Goal: Information Seeking & Learning: Learn about a topic

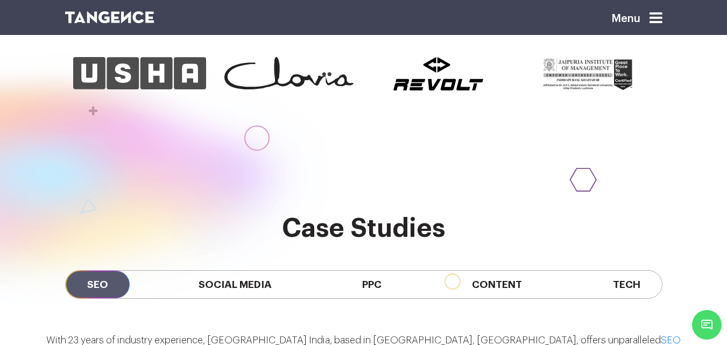
scroll to position [679, 0]
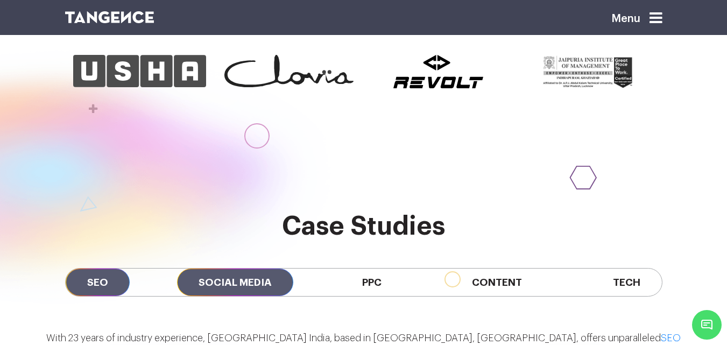
click at [235, 268] on span "Social Media" at bounding box center [235, 281] width 116 height 27
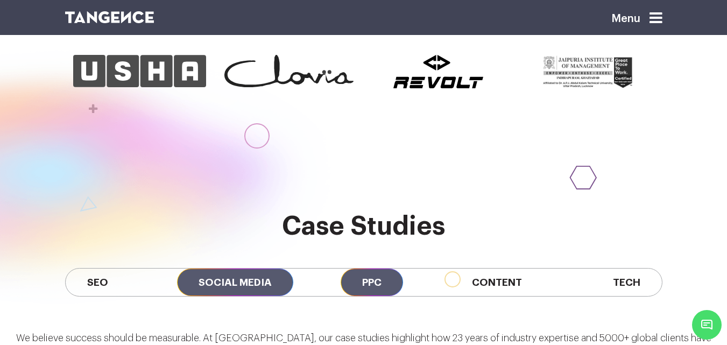
click at [373, 268] on span "PPC" at bounding box center [372, 281] width 62 height 27
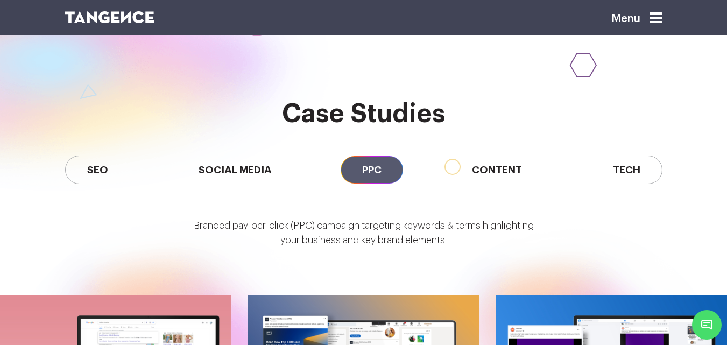
scroll to position [788, 0]
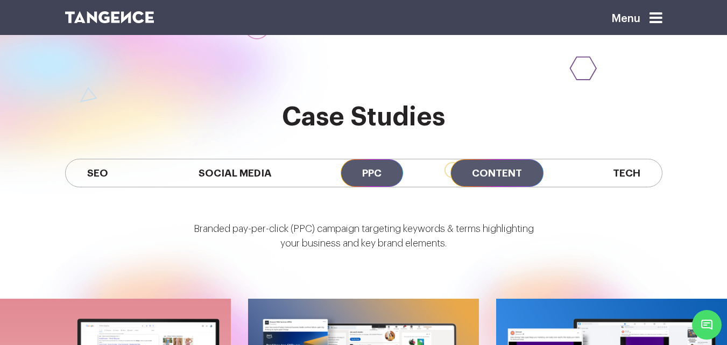
click at [472, 159] on span "Content" at bounding box center [496, 172] width 93 height 27
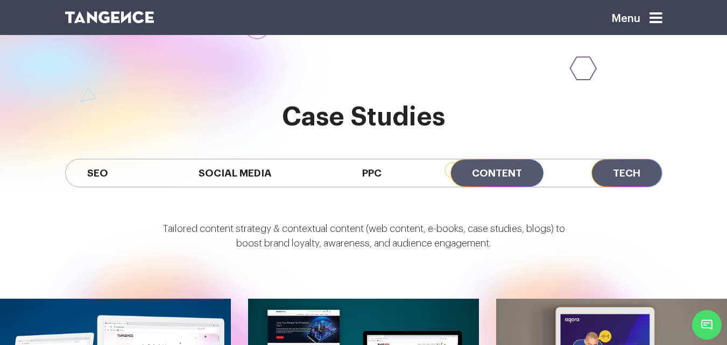
click at [618, 159] on span "Tech" at bounding box center [626, 172] width 70 height 27
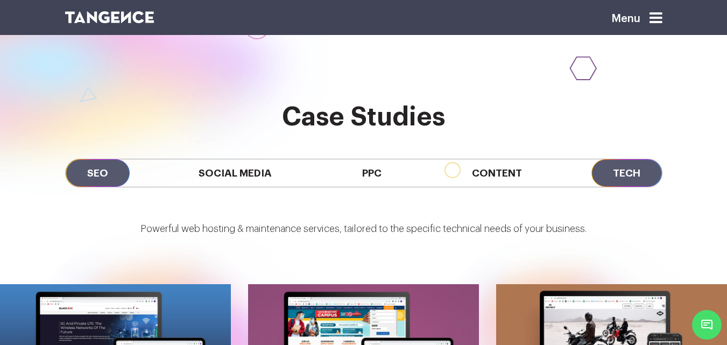
click at [115, 159] on span "SEO" at bounding box center [98, 172] width 64 height 27
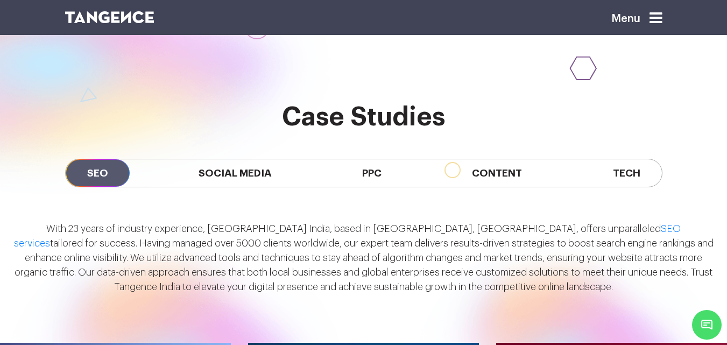
drag, startPoint x: 544, startPoint y: 224, endPoint x: 5, endPoint y: 169, distance: 542.4
click at [5, 214] on div "With 23 years of industry experience, Tangence India, based in Noida, Delhi NCR…" at bounding box center [363, 261] width 727 height 95
click at [98, 222] on p "With 23 years of industry experience, Tangence India, based in Noida, Delhi NCR…" at bounding box center [363, 258] width 700 height 73
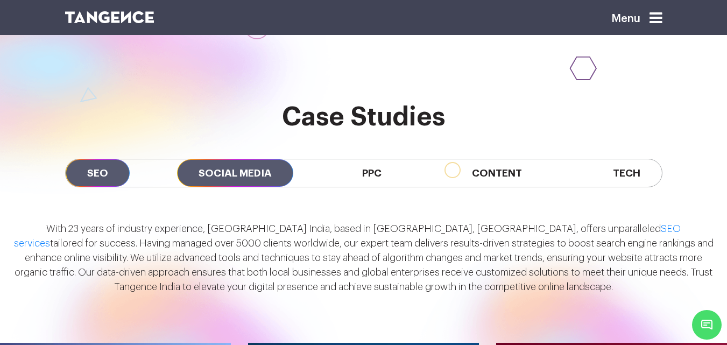
click at [225, 159] on span "Social Media" at bounding box center [235, 172] width 116 height 27
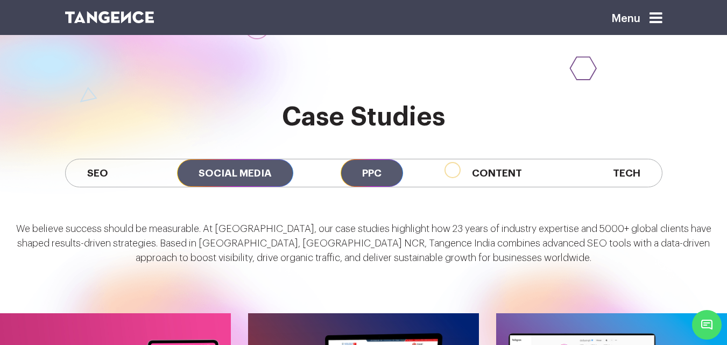
click at [373, 159] on span "PPC" at bounding box center [372, 172] width 62 height 27
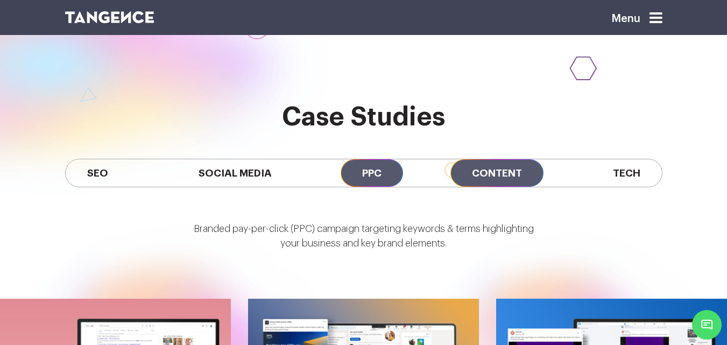
click at [495, 159] on span "Content" at bounding box center [496, 172] width 93 height 27
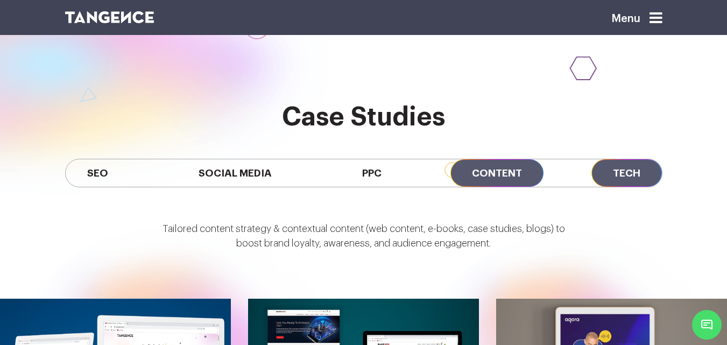
click at [631, 159] on span "Tech" at bounding box center [626, 172] width 70 height 27
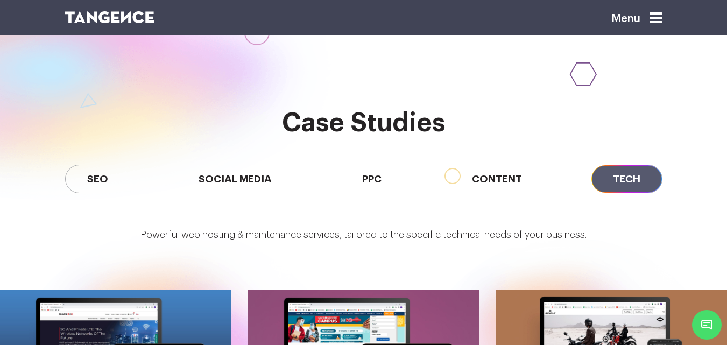
scroll to position [782, 0]
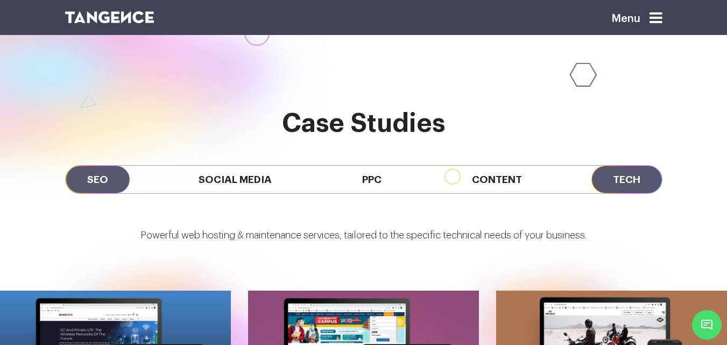
click at [97, 166] on span "SEO" at bounding box center [98, 179] width 64 height 27
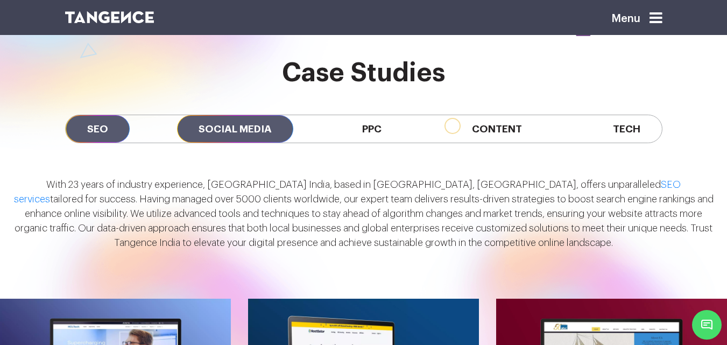
click at [233, 115] on span "Social Media" at bounding box center [235, 128] width 116 height 27
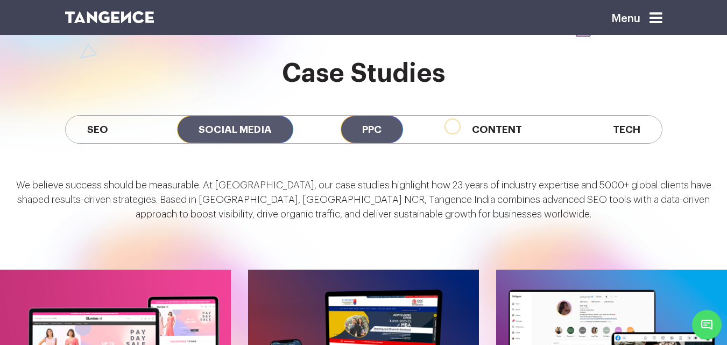
click at [360, 116] on span "PPC" at bounding box center [372, 129] width 62 height 27
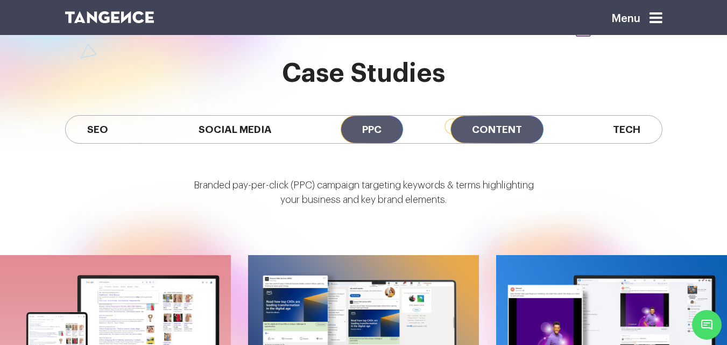
click at [514, 116] on span "Content" at bounding box center [496, 129] width 93 height 27
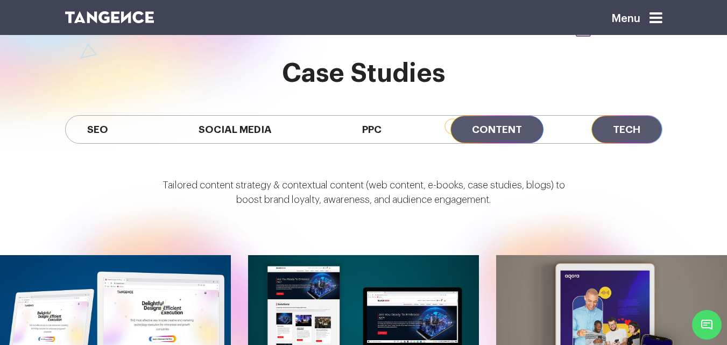
click at [653, 116] on span "Tech" at bounding box center [626, 129] width 70 height 27
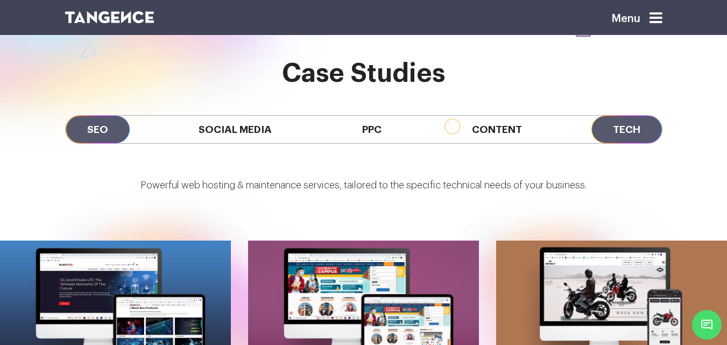
click at [101, 116] on span "SEO" at bounding box center [98, 129] width 64 height 27
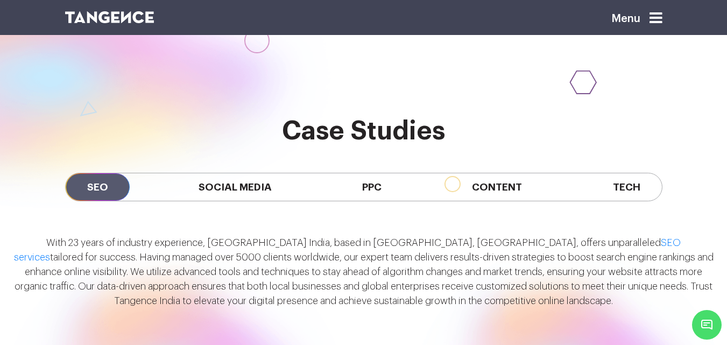
scroll to position [773, 0]
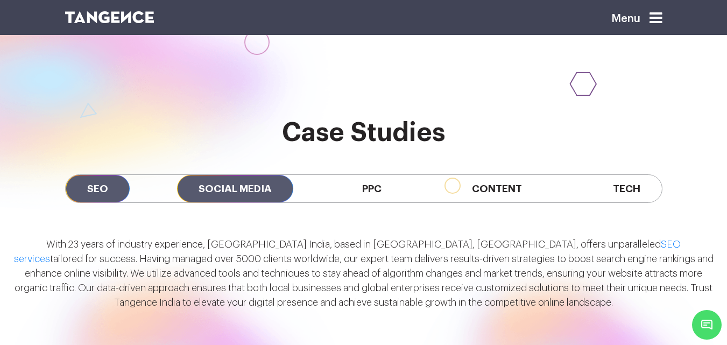
click at [231, 175] on span "Social Media" at bounding box center [235, 188] width 116 height 27
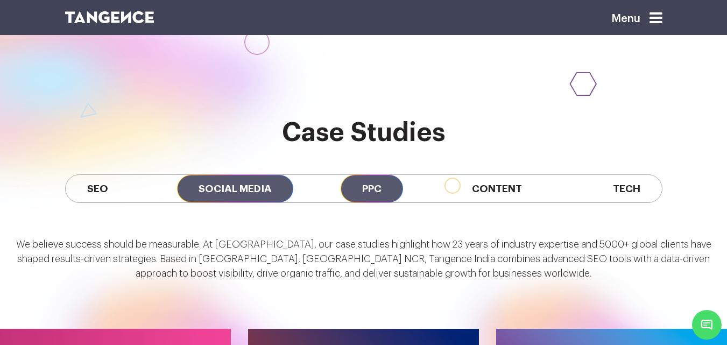
click at [342, 174] on div "SEO Social Media PPC Content Tech" at bounding box center [363, 188] width 597 height 29
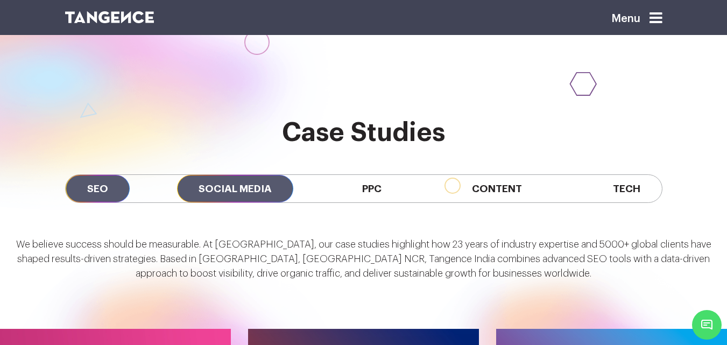
click at [91, 175] on span "SEO" at bounding box center [98, 188] width 64 height 27
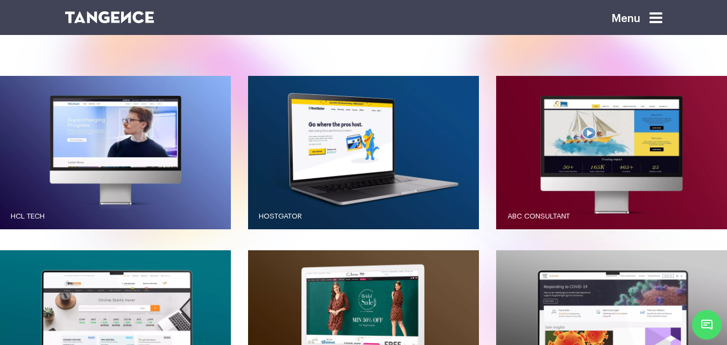
scroll to position [840, 0]
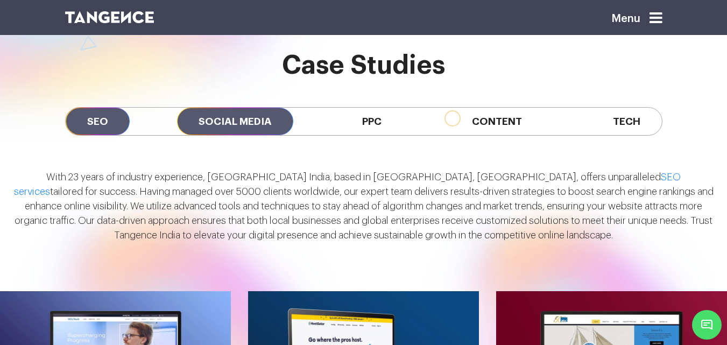
click at [243, 108] on span "Social Media" at bounding box center [235, 121] width 116 height 27
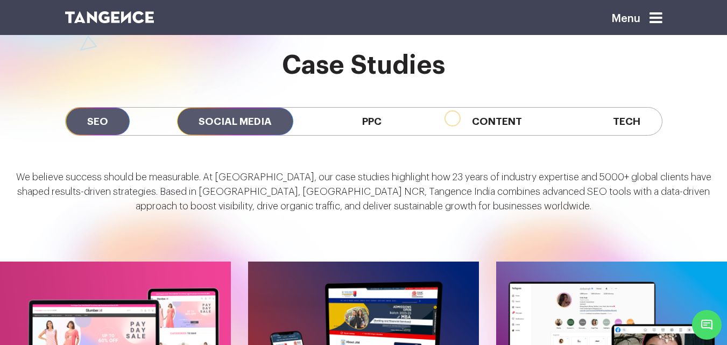
click at [83, 108] on span "SEO" at bounding box center [98, 121] width 64 height 27
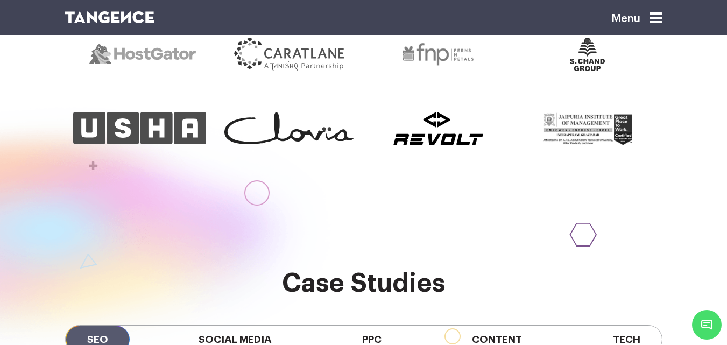
scroll to position [738, 0]
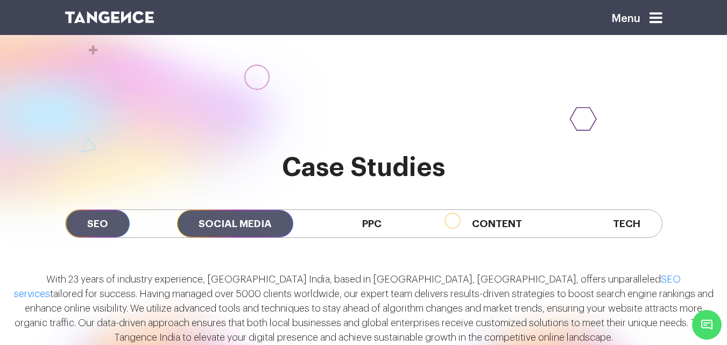
click at [228, 210] on span "Social Media" at bounding box center [235, 223] width 116 height 27
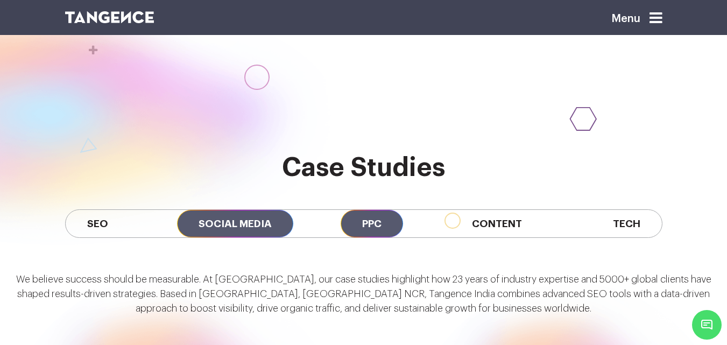
click at [361, 210] on span "PPC" at bounding box center [372, 223] width 62 height 27
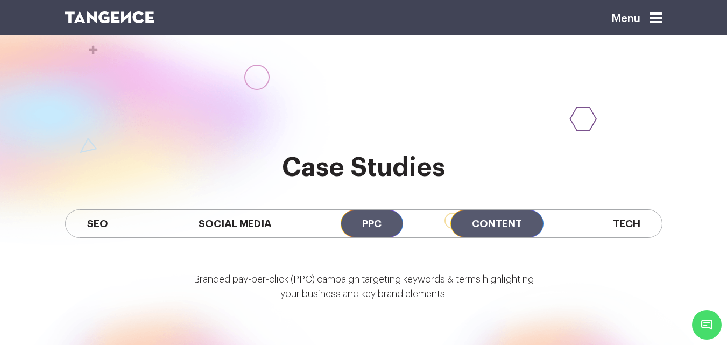
click at [497, 210] on span "Content" at bounding box center [496, 223] width 93 height 27
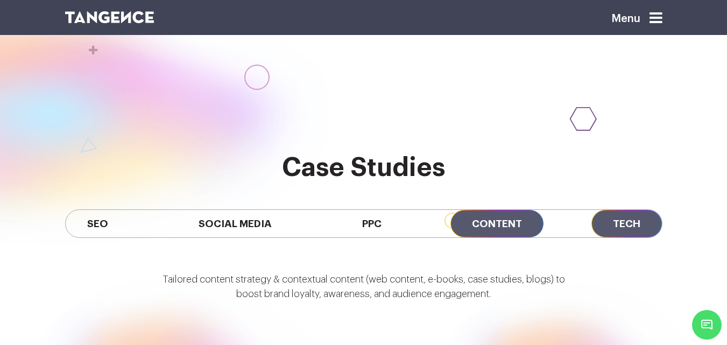
click at [633, 210] on span "Tech" at bounding box center [626, 223] width 70 height 27
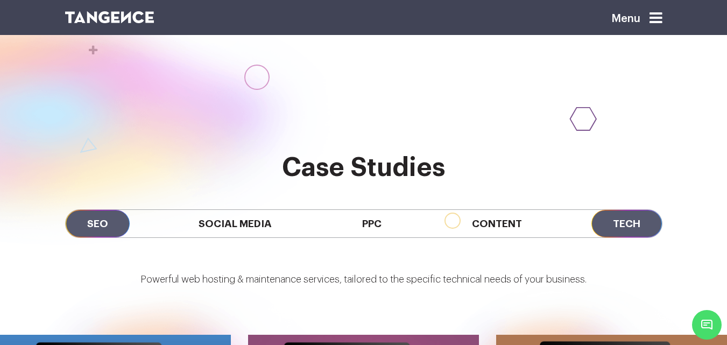
click at [93, 210] on span "SEO" at bounding box center [98, 223] width 64 height 27
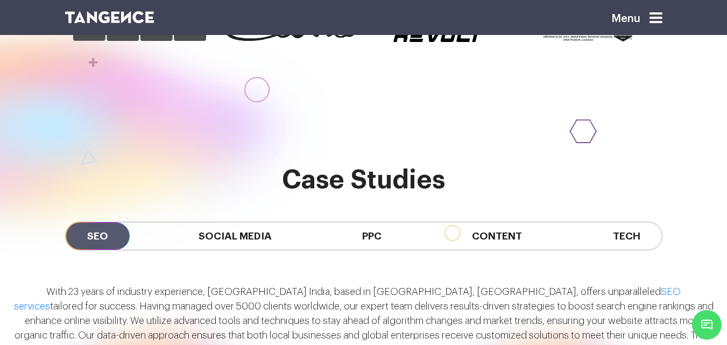
scroll to position [726, 0]
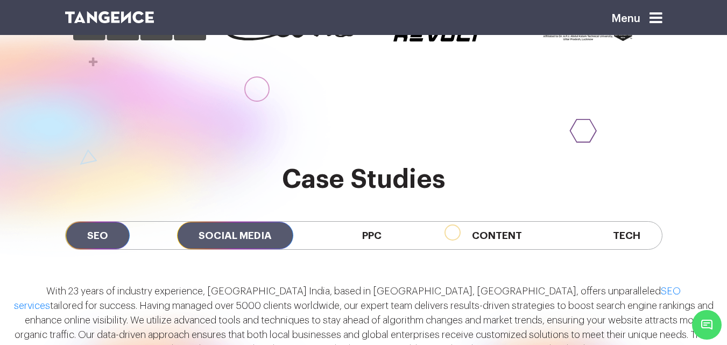
click at [223, 222] on span "Social Media" at bounding box center [235, 235] width 116 height 27
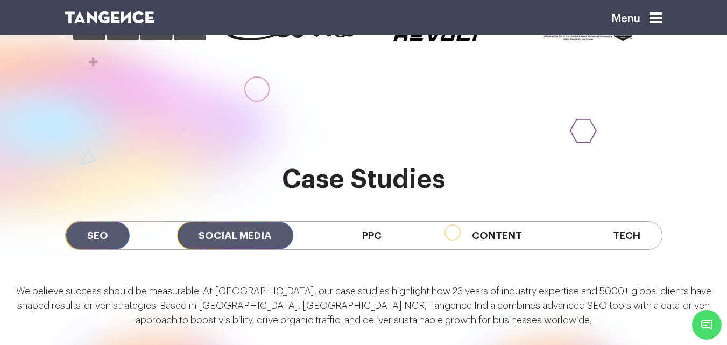
click at [97, 222] on span "SEO" at bounding box center [98, 235] width 64 height 27
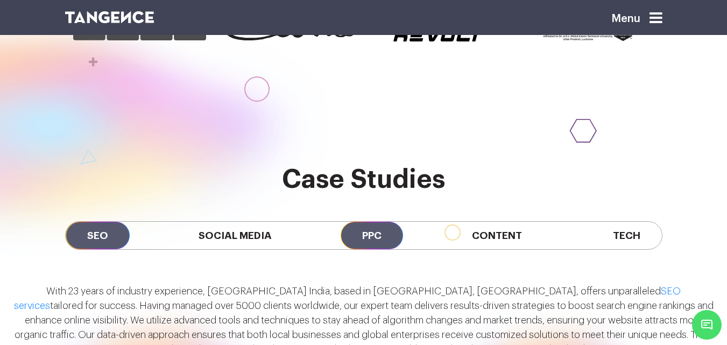
click at [369, 222] on span "PPC" at bounding box center [372, 235] width 62 height 27
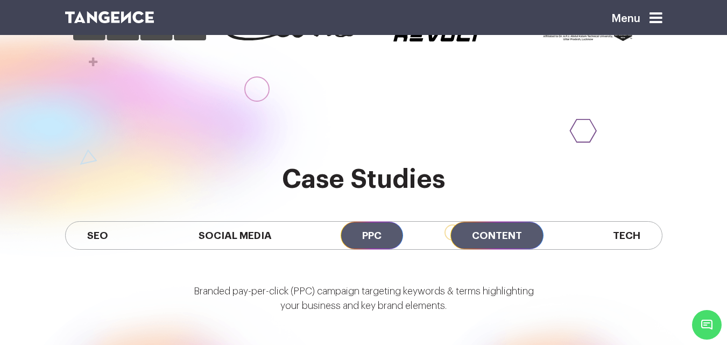
click at [491, 222] on span "Content" at bounding box center [496, 235] width 93 height 27
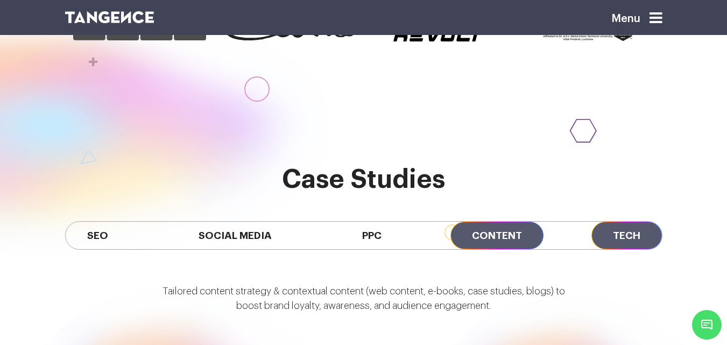
click at [608, 222] on span "Tech" at bounding box center [626, 235] width 70 height 27
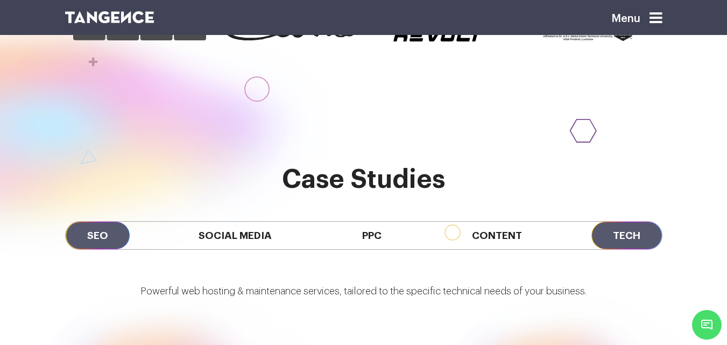
click at [114, 222] on span "SEO" at bounding box center [98, 235] width 64 height 27
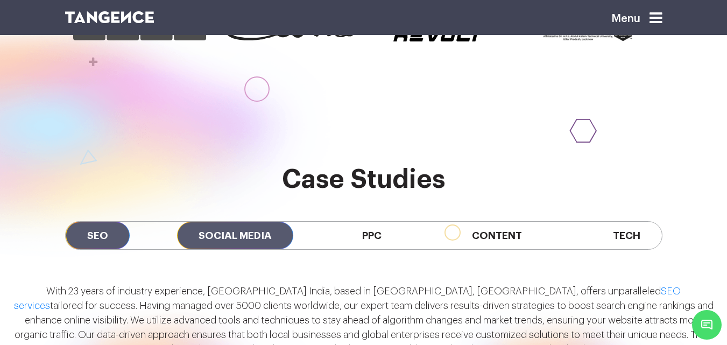
click at [228, 222] on span "Social Media" at bounding box center [235, 235] width 116 height 27
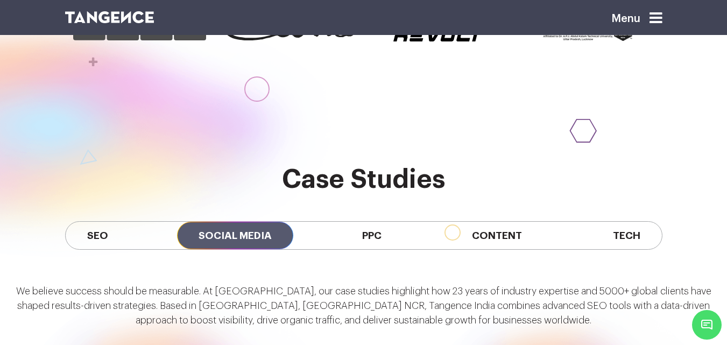
click at [426, 221] on div "SEO Social Media PPC Content Tech" at bounding box center [363, 235] width 597 height 29
click at [377, 222] on span "PPC" at bounding box center [372, 235] width 62 height 27
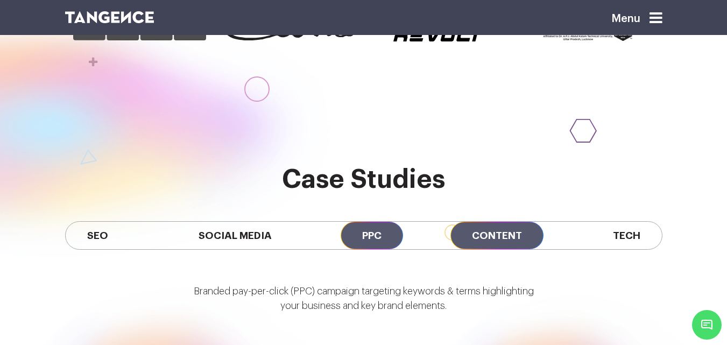
click at [505, 222] on span "Content" at bounding box center [496, 235] width 93 height 27
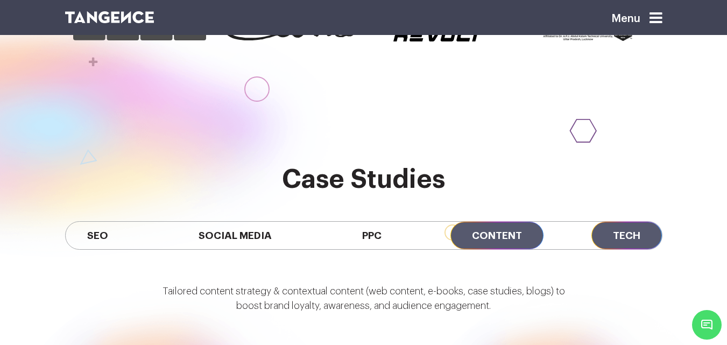
click at [624, 222] on span "Tech" at bounding box center [626, 235] width 70 height 27
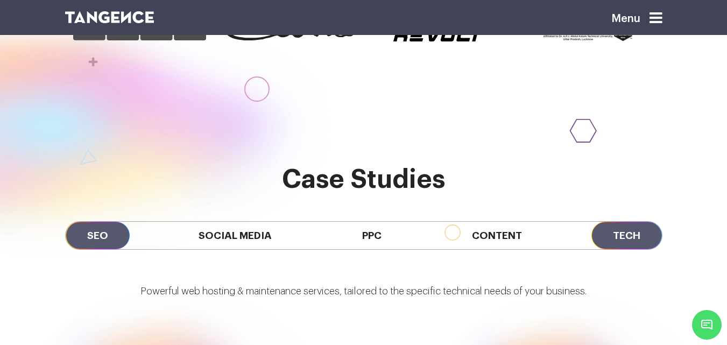
click at [94, 222] on span "SEO" at bounding box center [98, 235] width 64 height 27
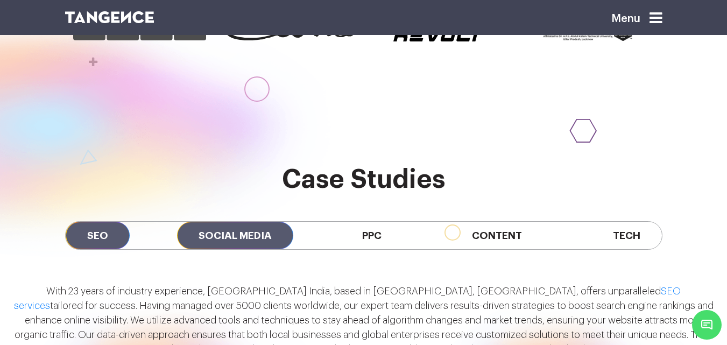
click at [266, 222] on span "Social Media" at bounding box center [235, 235] width 116 height 27
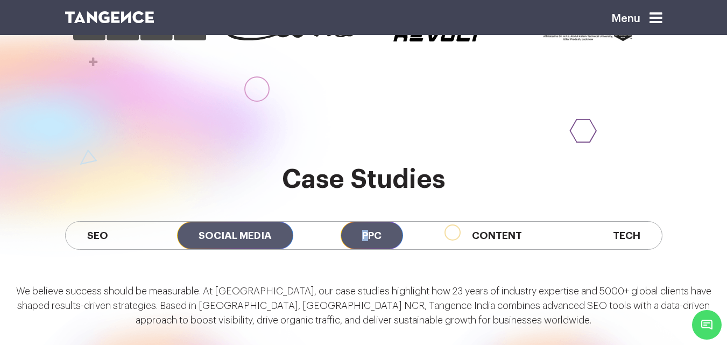
click at [373, 222] on span "PPC" at bounding box center [372, 235] width 62 height 27
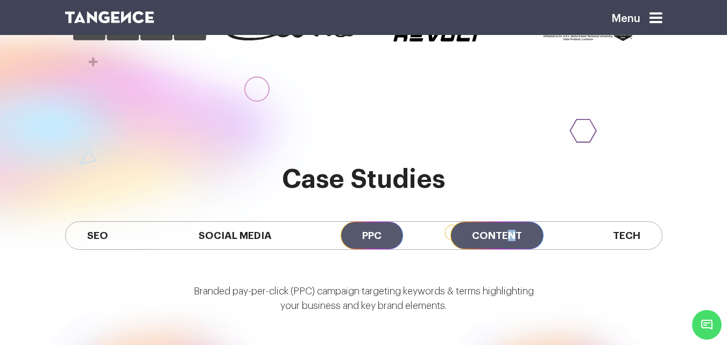
click at [516, 222] on span "Content" at bounding box center [496, 235] width 93 height 27
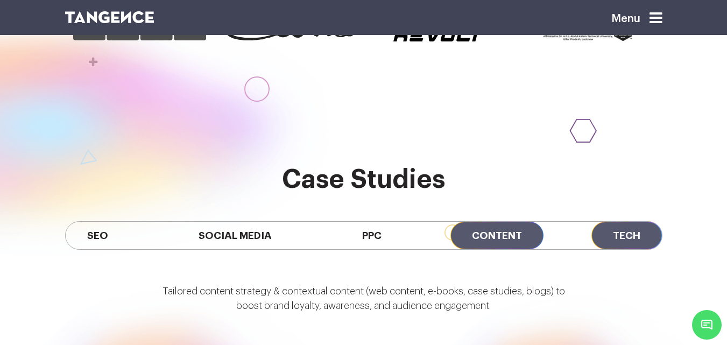
click at [603, 222] on span "Tech" at bounding box center [626, 235] width 70 height 27
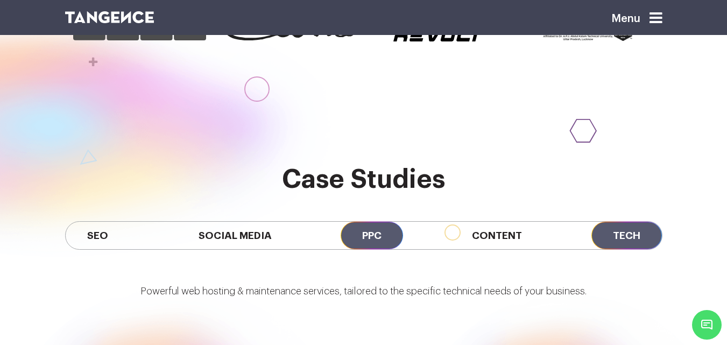
click at [396, 222] on span "PPC" at bounding box center [372, 235] width 62 height 27
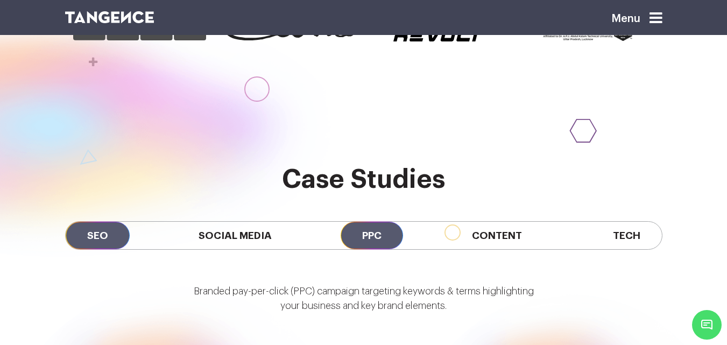
click at [99, 222] on span "SEO" at bounding box center [98, 235] width 64 height 27
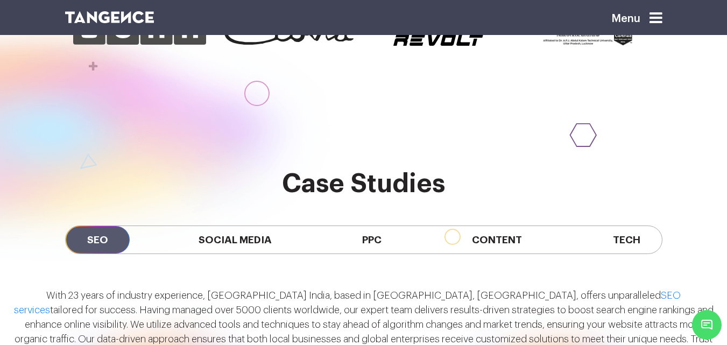
scroll to position [721, 0]
drag, startPoint x: 623, startPoint y: 55, endPoint x: 626, endPoint y: 63, distance: 8.7
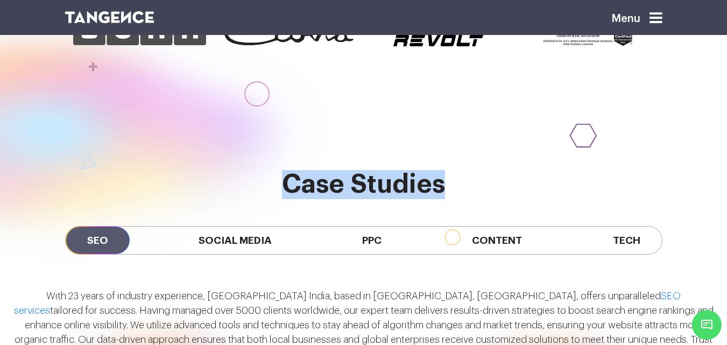
drag, startPoint x: 442, startPoint y: 111, endPoint x: 286, endPoint y: 124, distance: 156.6
click at [286, 170] on h2 "Case Studies" at bounding box center [363, 184] width 597 height 29
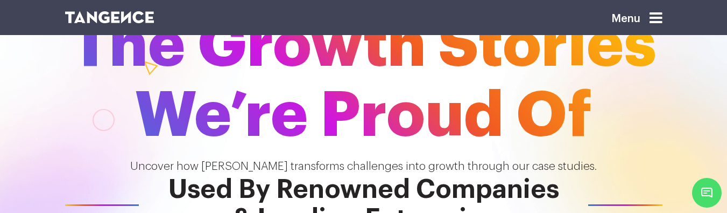
scroll to position [104, 0]
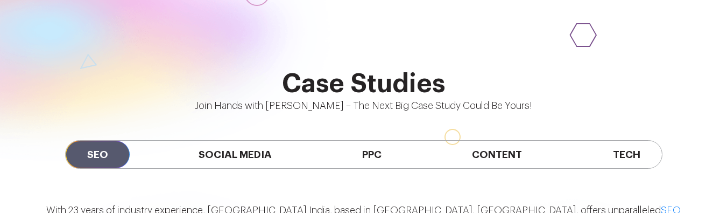
scroll to position [688, 0]
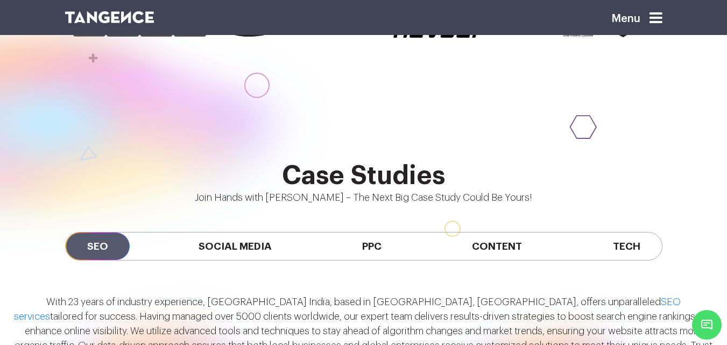
scroll to position [730, 0]
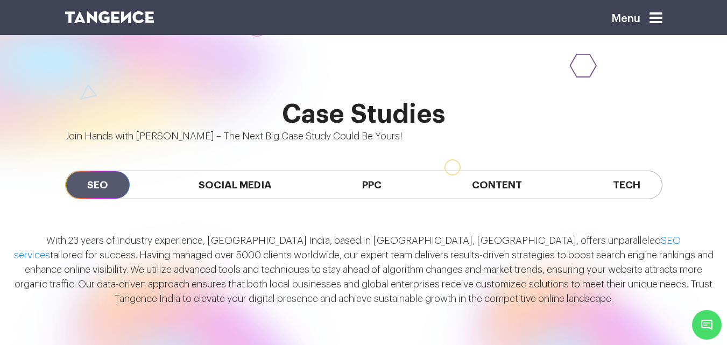
scroll to position [778, 0]
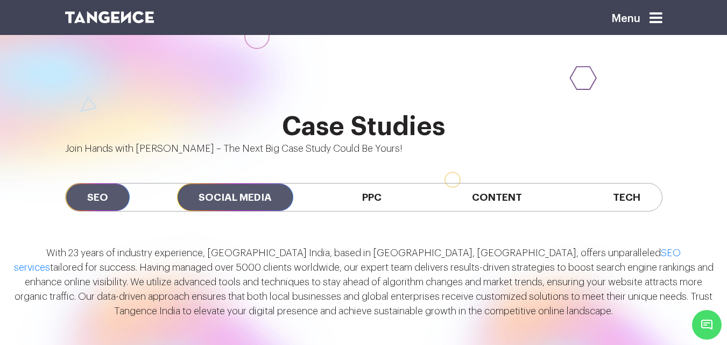
click at [218, 183] on span "Social Media" at bounding box center [235, 196] width 116 height 27
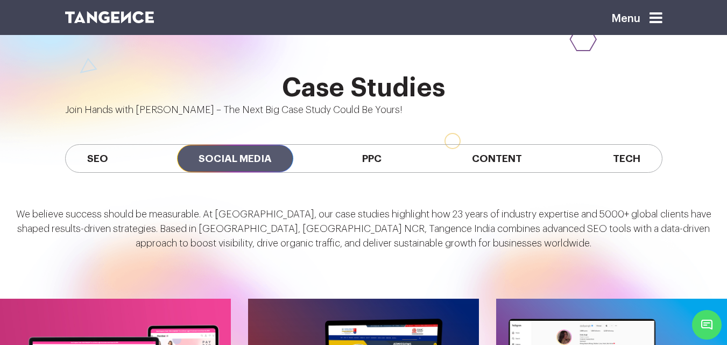
scroll to position [778, 0]
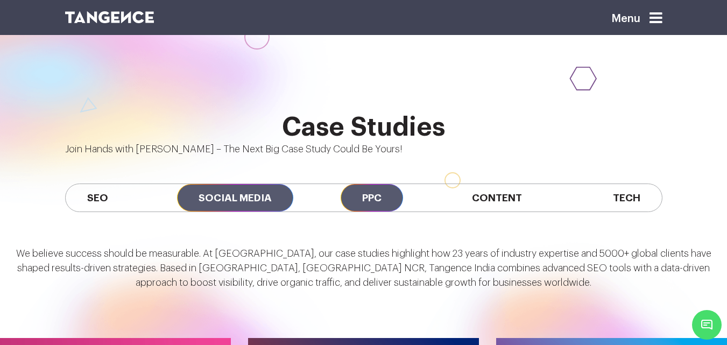
click at [361, 184] on span "PPC" at bounding box center [372, 197] width 62 height 27
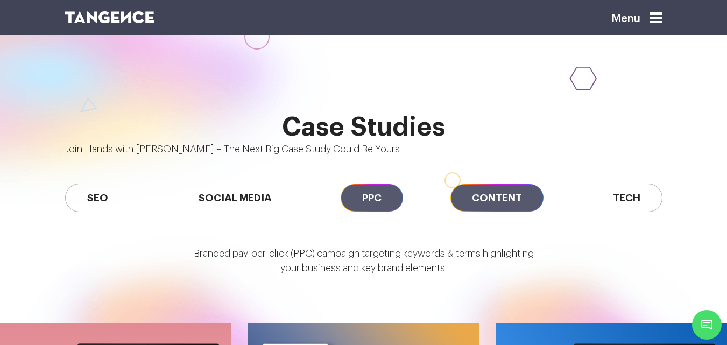
click at [477, 184] on span "Content" at bounding box center [496, 197] width 93 height 27
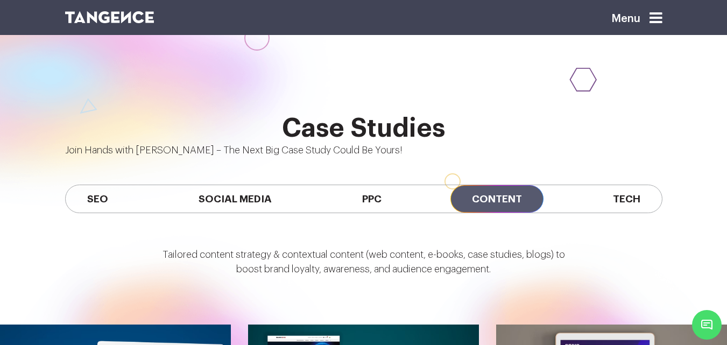
scroll to position [776, 0]
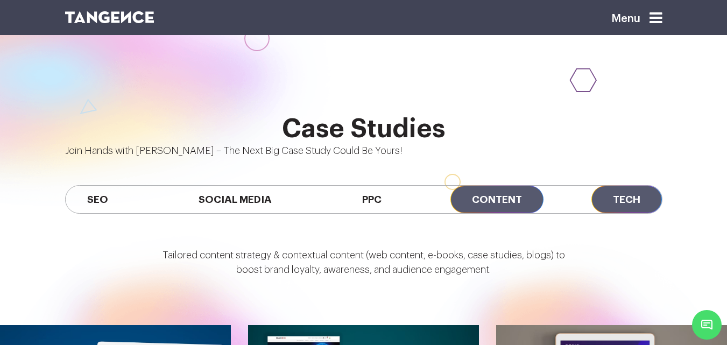
click at [601, 186] on span "Tech" at bounding box center [626, 199] width 70 height 27
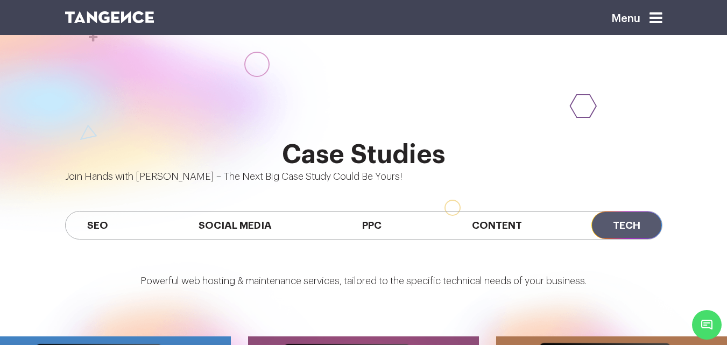
scroll to position [758, 0]
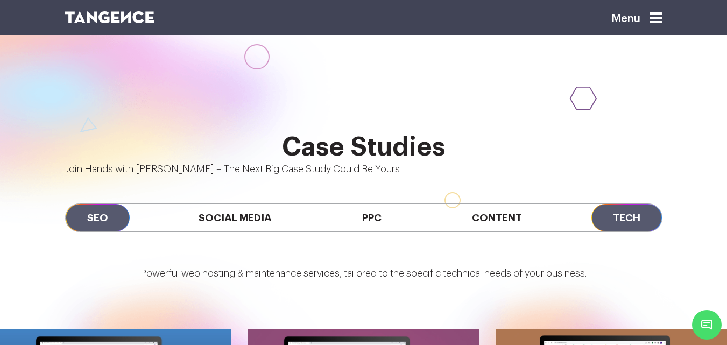
click at [90, 204] on span "SEO" at bounding box center [98, 217] width 64 height 27
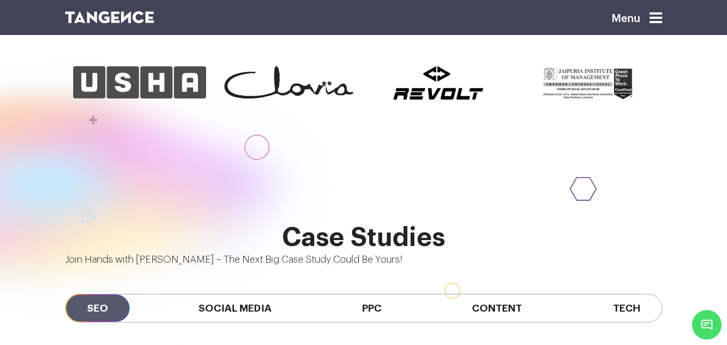
scroll to position [667, 0]
click at [94, 295] on span "SEO" at bounding box center [98, 308] width 64 height 27
click at [102, 295] on span "SEO" at bounding box center [98, 308] width 64 height 27
click at [105, 295] on span "SEO" at bounding box center [98, 308] width 64 height 27
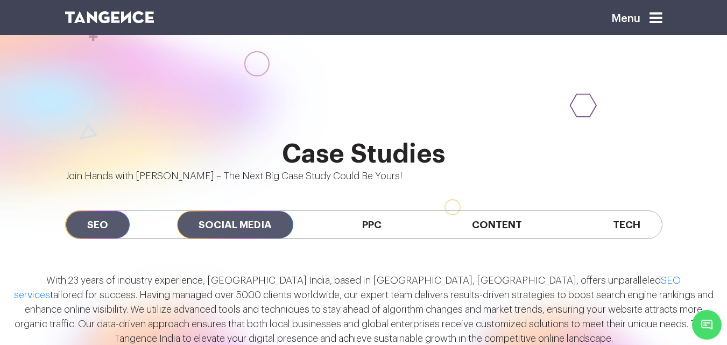
scroll to position [752, 0]
click at [245, 210] on span "Social Media" at bounding box center [235, 223] width 116 height 27
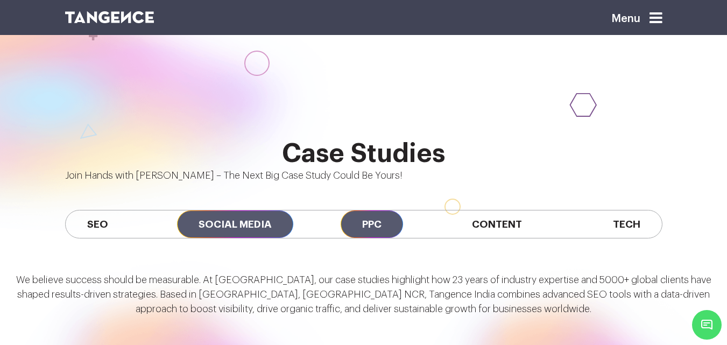
click at [388, 210] on span "PPC" at bounding box center [372, 223] width 62 height 27
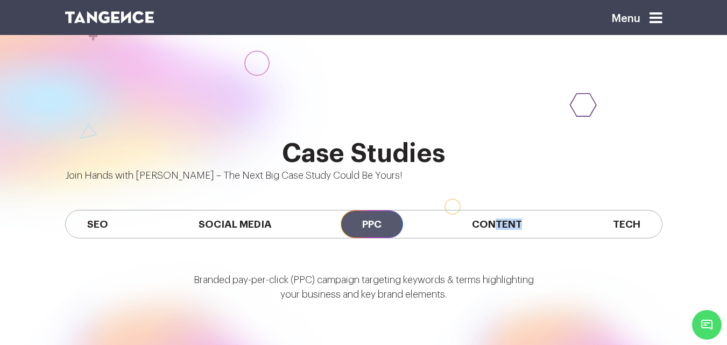
drag, startPoint x: 499, startPoint y: 150, endPoint x: 546, endPoint y: 144, distance: 46.6
click at [500, 210] on span "Content" at bounding box center [496, 223] width 93 height 27
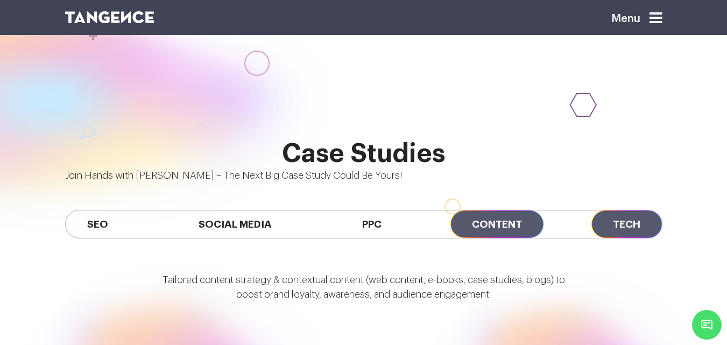
click at [609, 210] on span "Tech" at bounding box center [626, 223] width 70 height 27
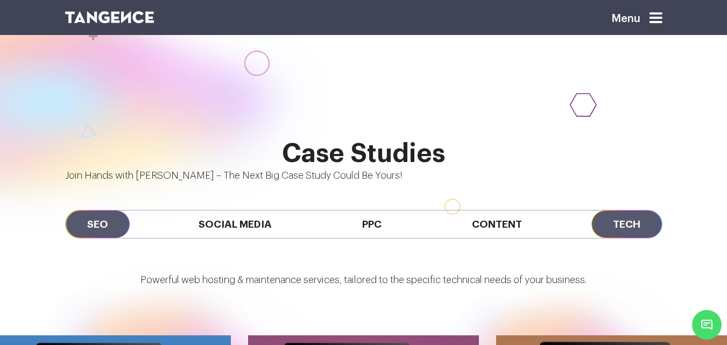
drag, startPoint x: 81, startPoint y: 156, endPoint x: 88, endPoint y: 157, distance: 7.1
click at [86, 210] on span "SEO" at bounding box center [98, 223] width 64 height 27
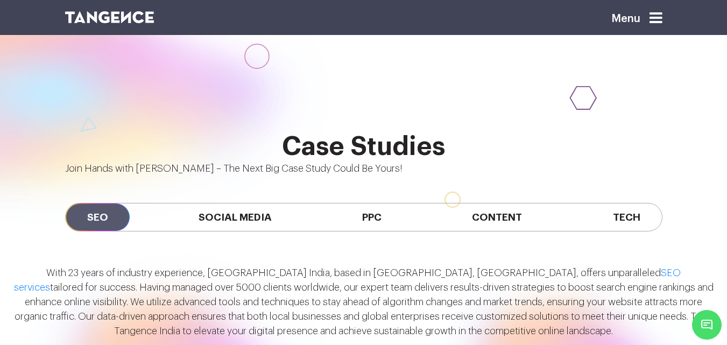
scroll to position [763, 0]
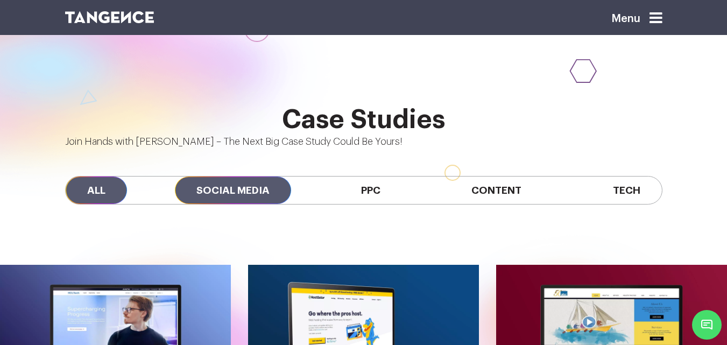
scroll to position [776, 0]
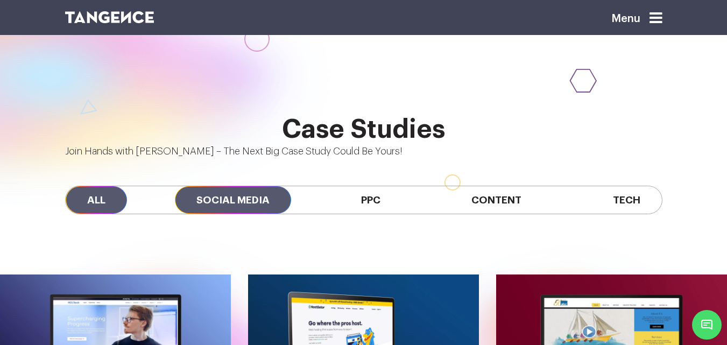
click at [221, 186] on span "Social Media" at bounding box center [233, 199] width 116 height 27
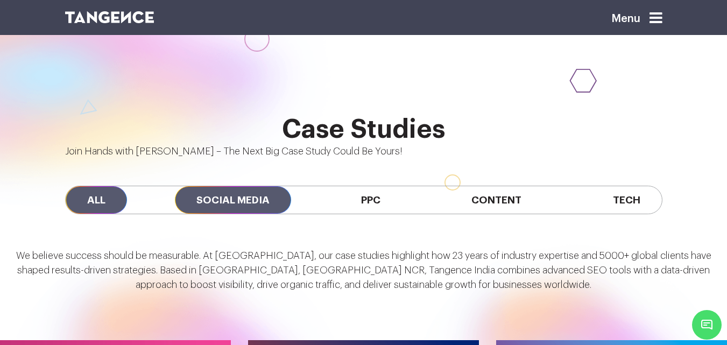
click at [117, 186] on span "All" at bounding box center [96, 199] width 61 height 27
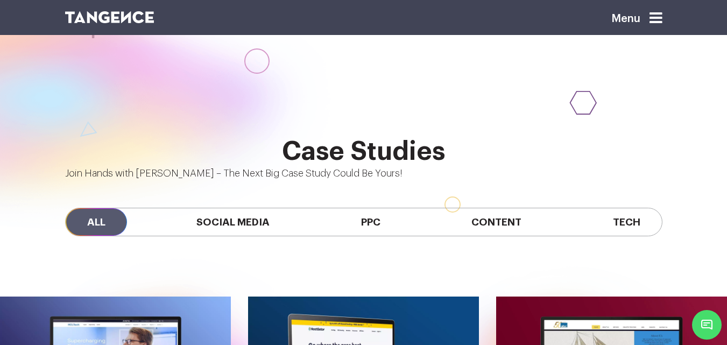
scroll to position [753, 0]
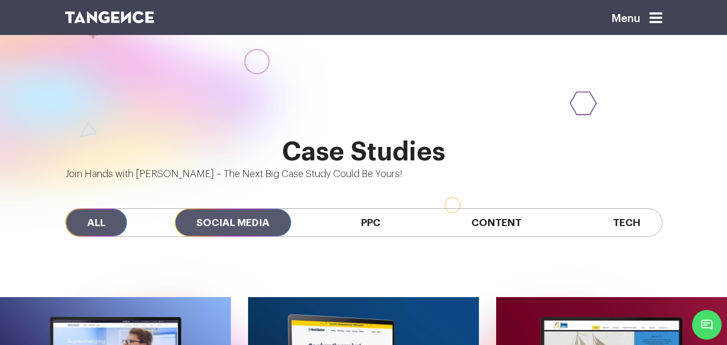
click at [202, 209] on span "Social Media" at bounding box center [233, 222] width 116 height 27
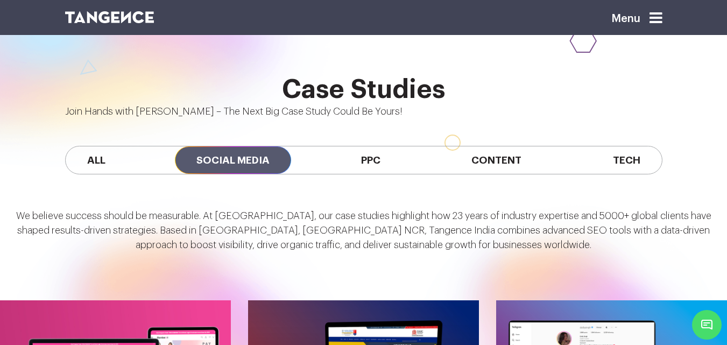
scroll to position [800, 0]
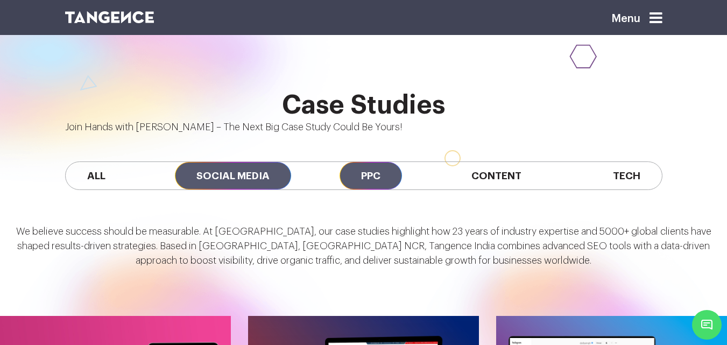
click at [358, 162] on span "PPC" at bounding box center [370, 175] width 62 height 27
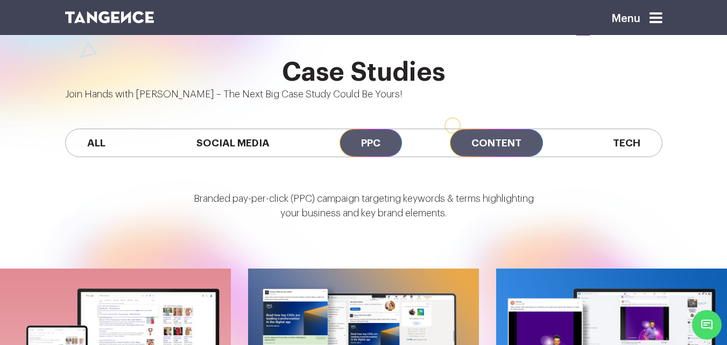
click at [494, 129] on span "Content" at bounding box center [496, 142] width 93 height 27
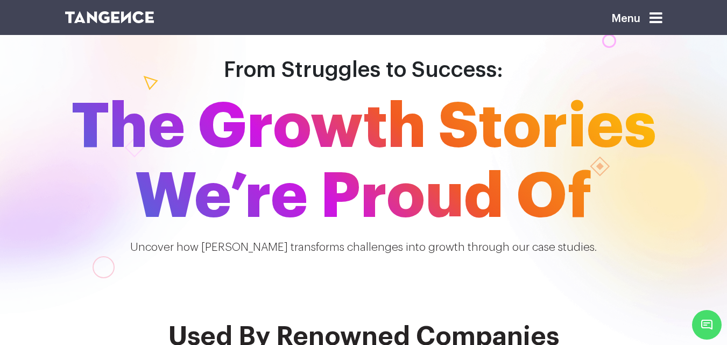
scroll to position [0, 0]
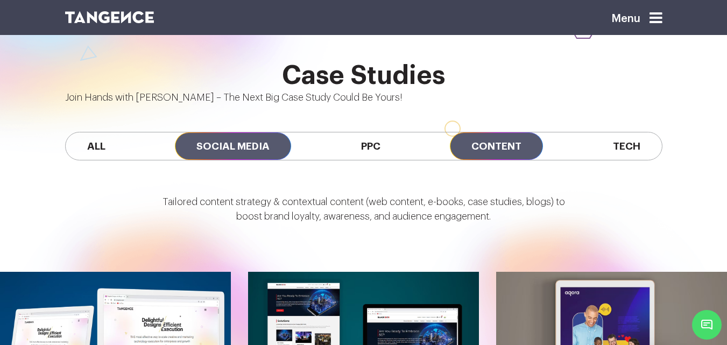
click at [227, 132] on span "Social Media" at bounding box center [233, 145] width 116 height 27
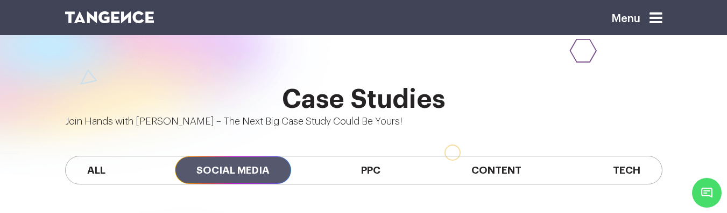
scroll to position [681, 0]
